Goal: Task Accomplishment & Management: Use online tool/utility

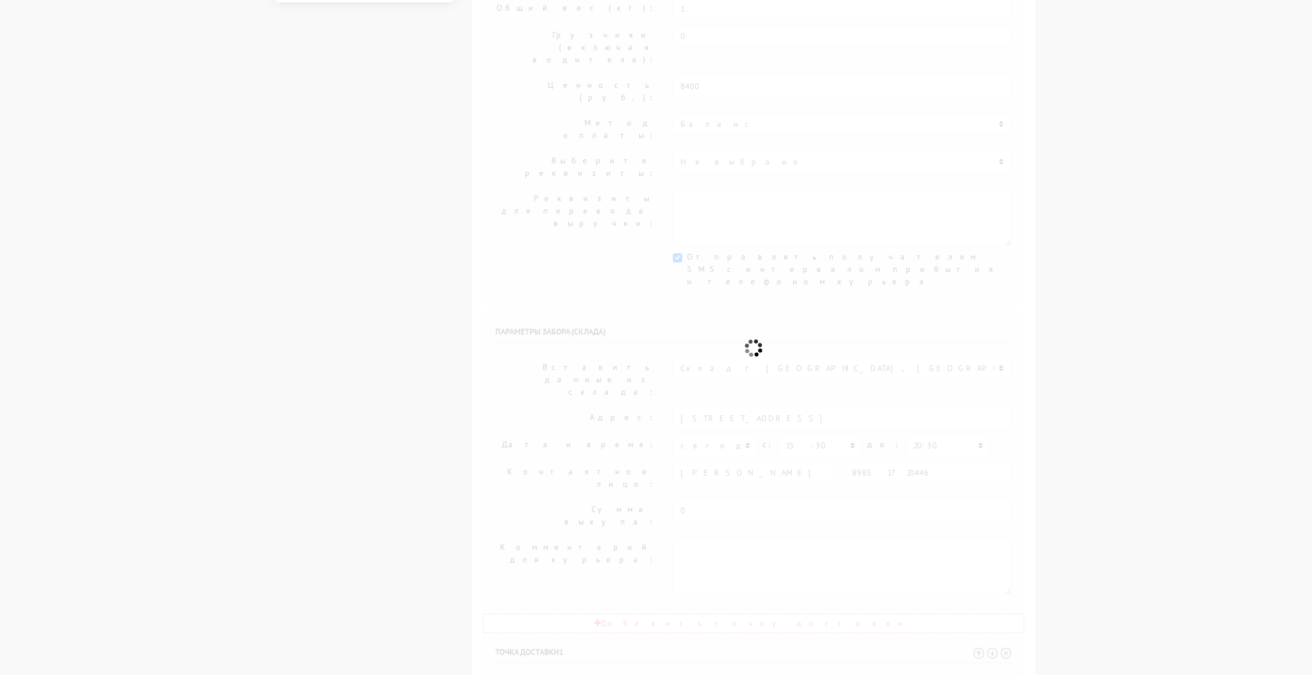
select select "12:00"
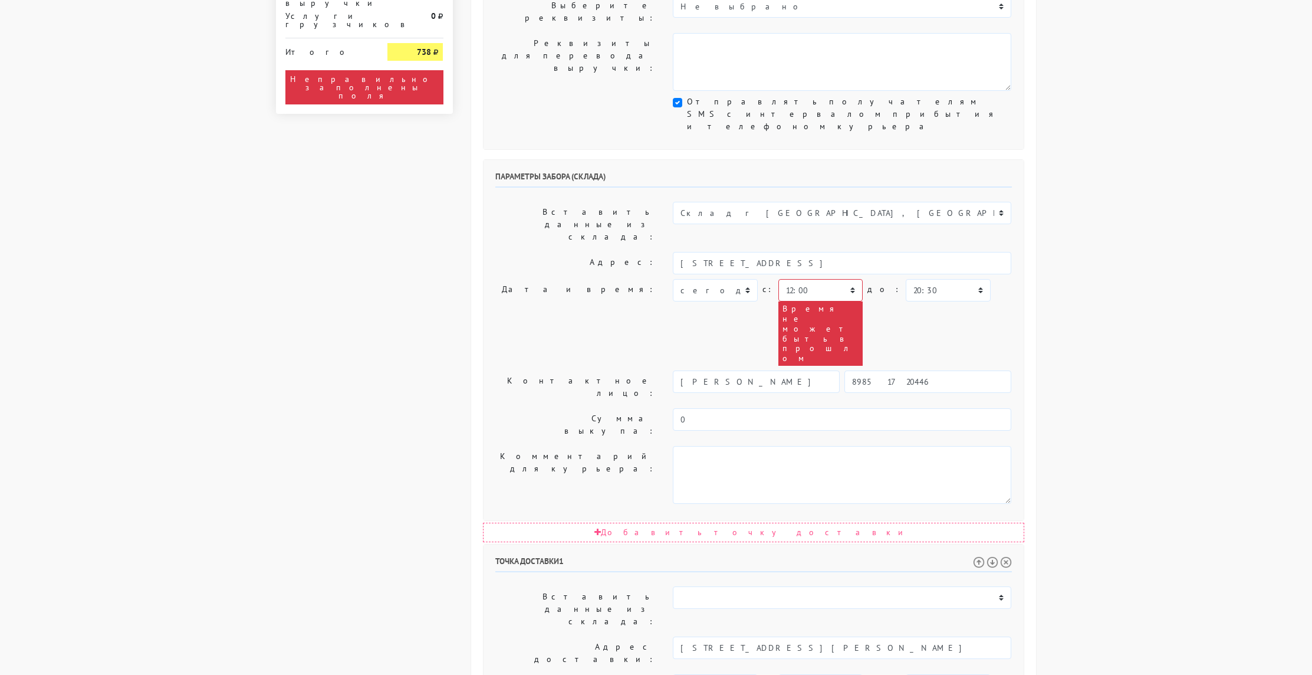
scroll to position [364, 0]
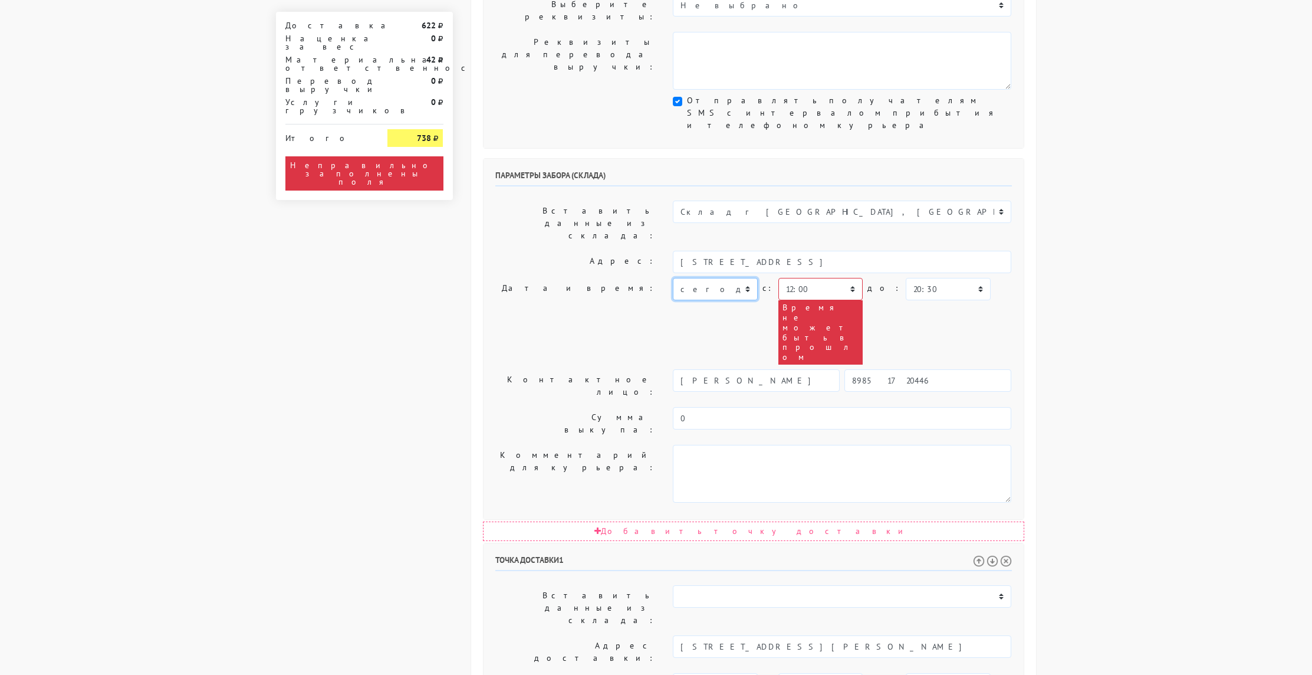
click at [724, 278] on select "сегодня завтра [DATE] [DATE] [DATE] [DATE] [DATE] [DATE] [DATE]" at bounding box center [715, 289] width 84 height 22
select select "[DATE]"
click at [673, 278] on select "сегодня завтра [DATE] [DATE] [DATE] [DATE] [DATE] [DATE] [DATE]" at bounding box center [715, 289] width 84 height 22
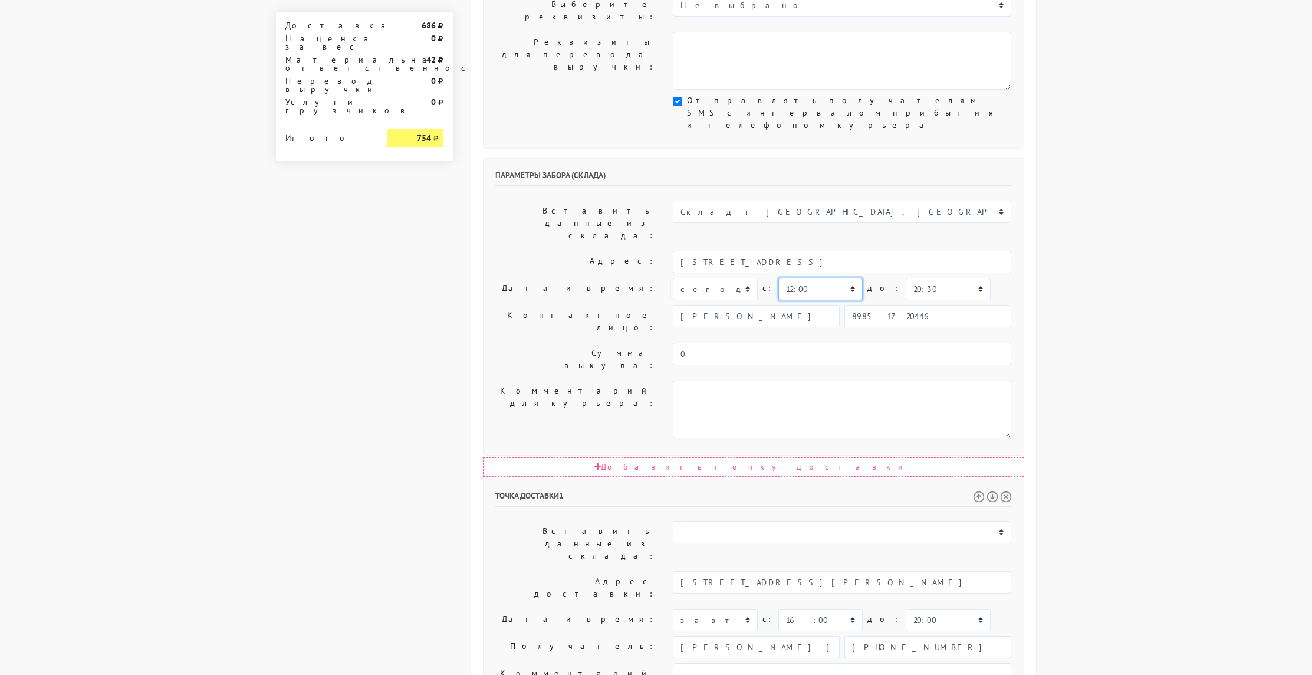
click at [835, 278] on select "00:00 00:30 01:00 01:30 02:00 02:30 03:00 03:30 04:00 04:30 05:00 05:30 06:00 0…" at bounding box center [820, 289] width 84 height 22
click at [778, 278] on select "00:00 00:30 01:00 01:30 02:00 02:30 03:00 03:30 04:00 04:30 05:00 05:30 06:00 0…" at bounding box center [820, 289] width 84 height 22
click at [821, 278] on select "00:00 00:30 01:00 01:30 02:00 02:30 03:00 03:30 04:00 04:30 05:00 05:30 06:00 0…" at bounding box center [820, 289] width 84 height 22
select select "15:30"
click at [778, 278] on select "00:00 00:30 01:00 01:30 02:00 02:30 03:00 03:30 04:00 04:30 05:00 05:30 06:00 0…" at bounding box center [820, 289] width 84 height 22
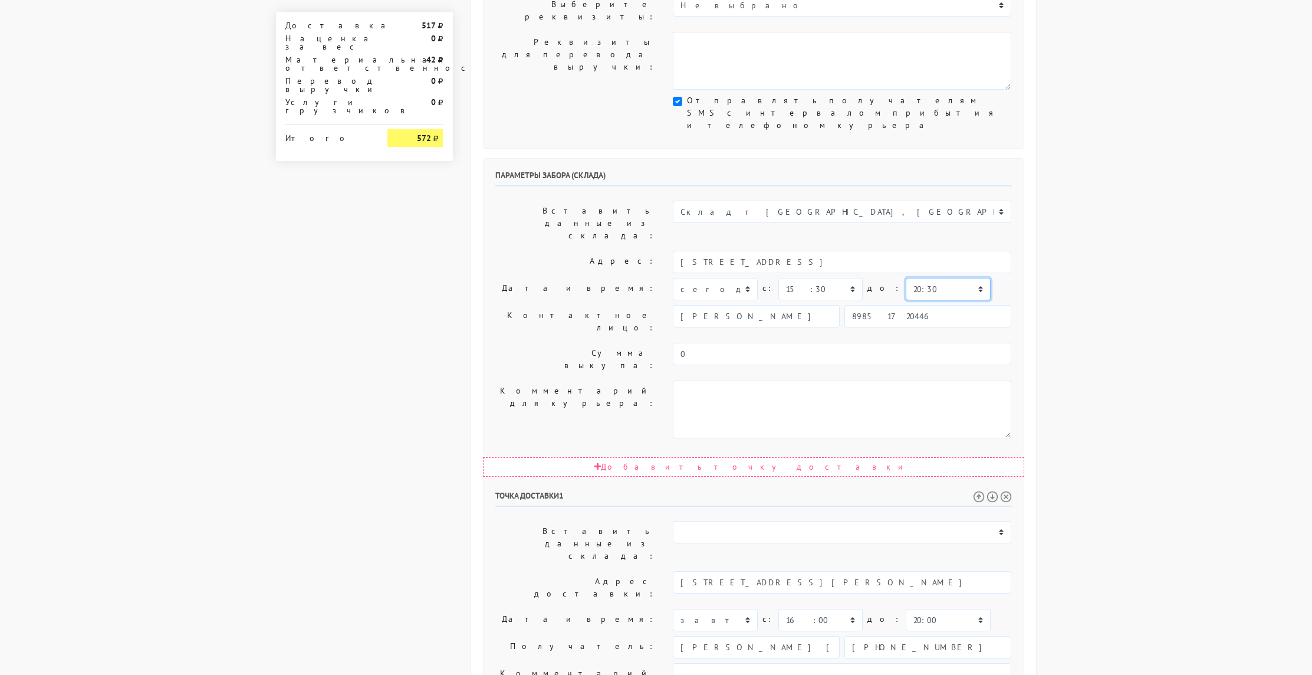
click at [915, 278] on select "00:00 00:30 01:00 01:30 02:00 02:30 03:00 03:30 04:00 04:30 05:00 05:30 06:00 0…" at bounding box center [948, 289] width 84 height 22
select select "16:00"
click at [906, 278] on select "00:00 00:30 01:00 01:30 02:00 02:30 03:00 03:30 04:00 04:30 05:00 05:30 06:00 0…" at bounding box center [948, 289] width 84 height 22
click at [923, 609] on select "00:00 00:30 01:00 01:30 02:00 02:30 03:00 03:30 04:00 04:30 05:00 05:30 06:00 0…" at bounding box center [948, 620] width 84 height 22
select select "17:00"
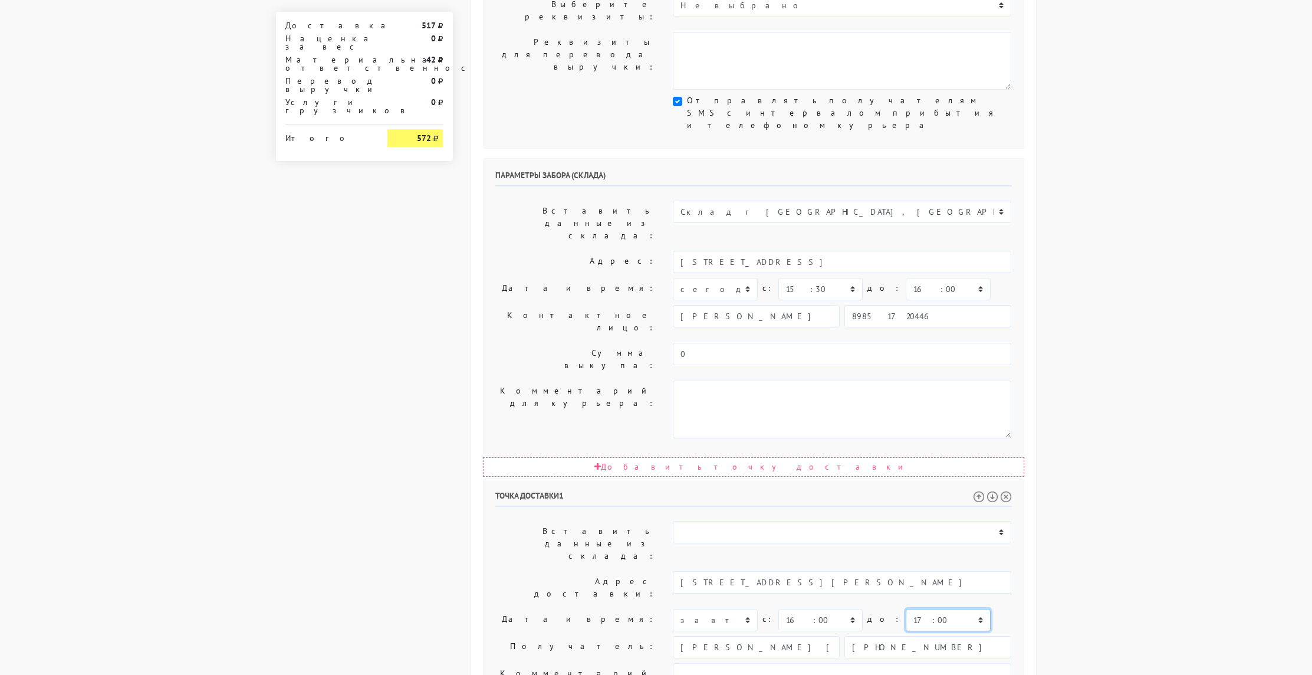
click at [906, 609] on select "00:00 00:30 01:00 01:30 02:00 02:30 03:00 03:30 04:00 04:30 05:00 05:30 06:00 0…" at bounding box center [948, 620] width 84 height 22
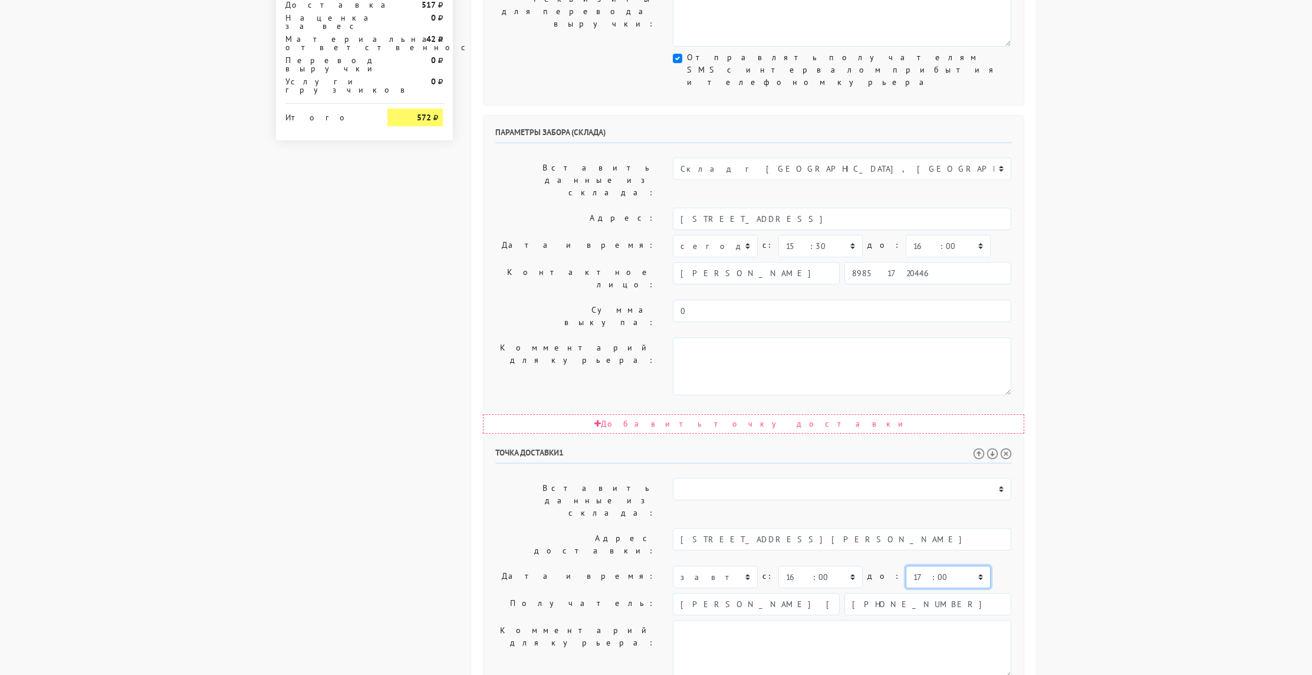
scroll to position [413, 0]
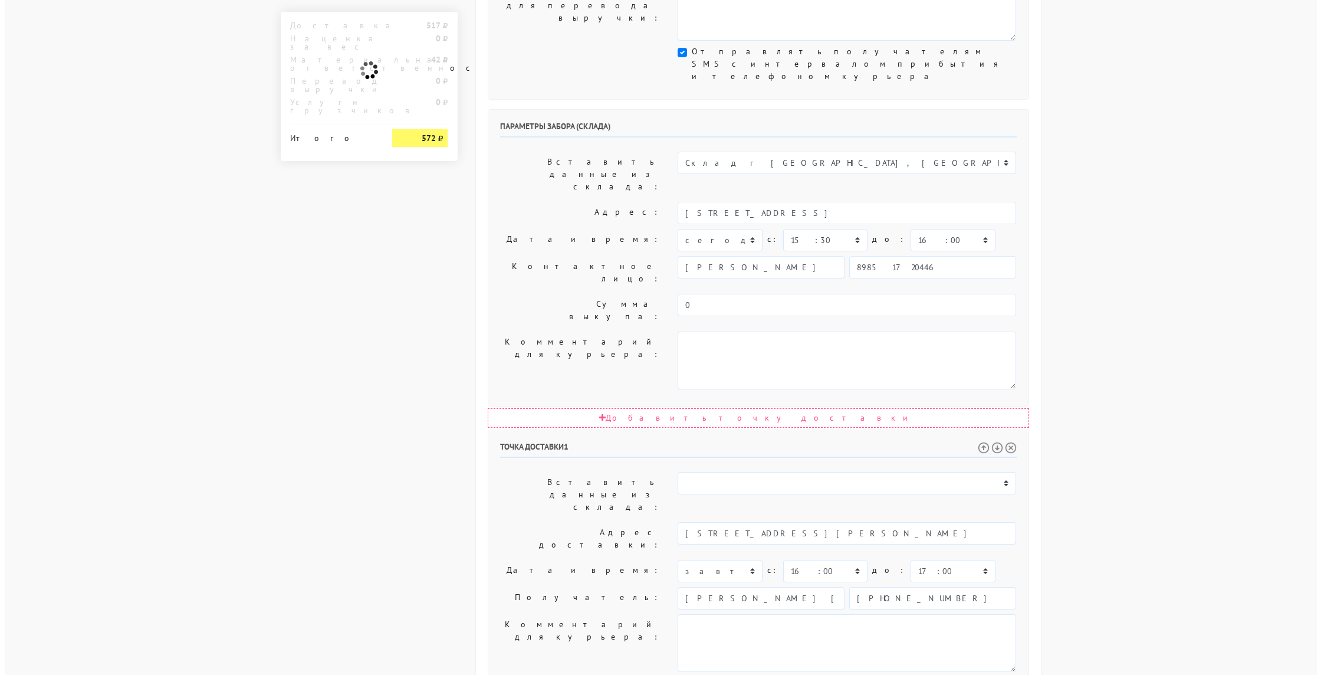
scroll to position [0, 0]
